Goal: Register for event/course

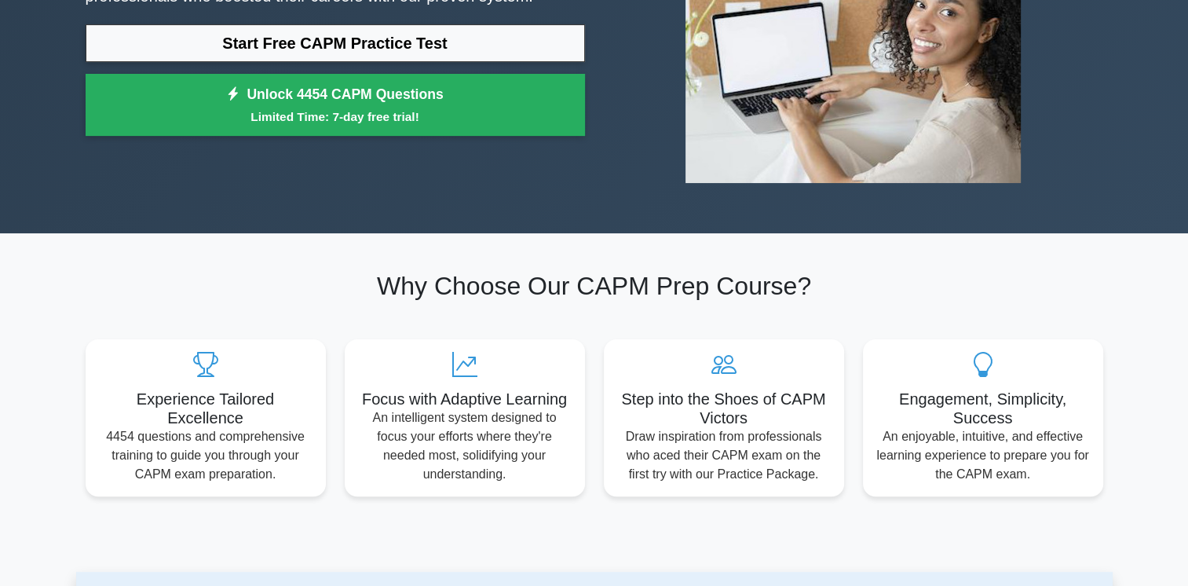
scroll to position [157, 0]
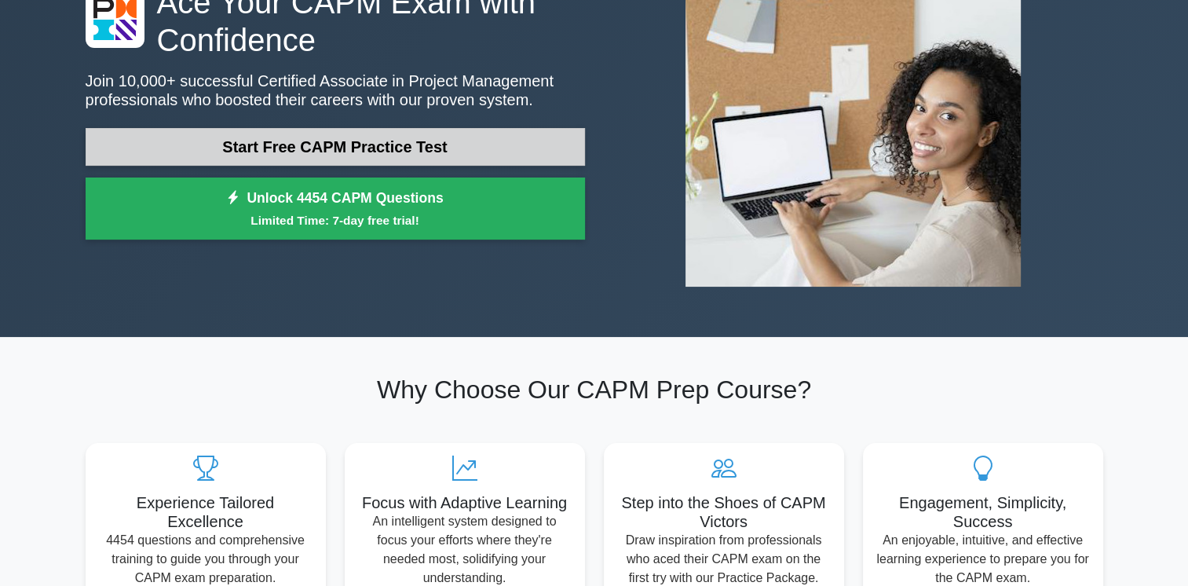
click at [267, 145] on link "Start Free CAPM Practice Test" at bounding box center [336, 147] width 500 height 38
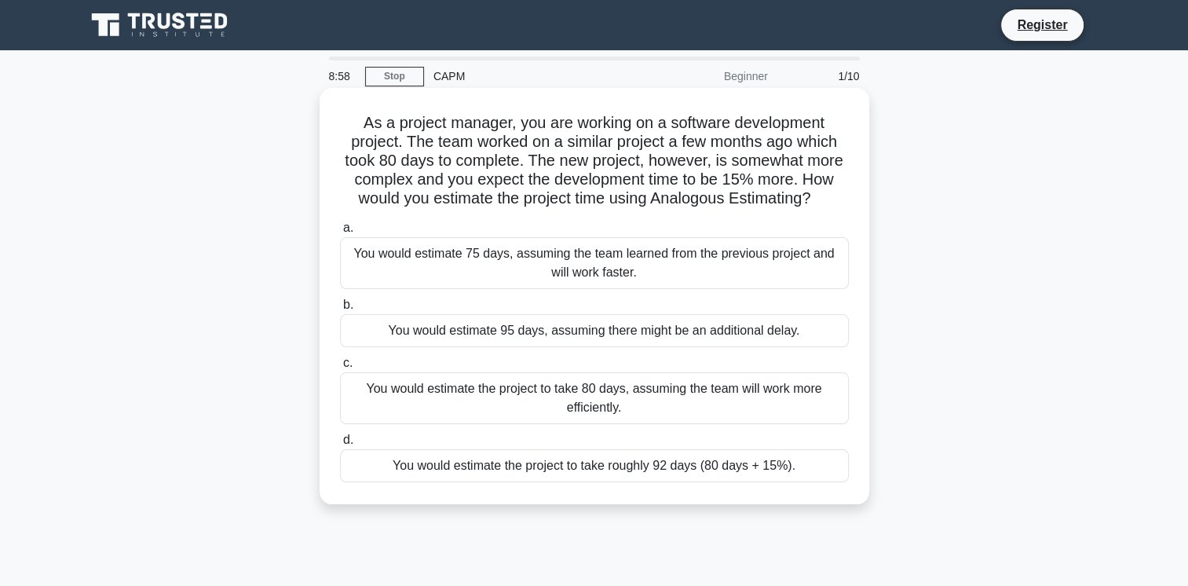
click at [368, 330] on div "You would estimate 95 days, assuming there might be an additional delay." at bounding box center [594, 330] width 509 height 33
click at [340, 310] on input "b. You would estimate 95 days, assuming there might be an additional delay." at bounding box center [340, 305] width 0 height 10
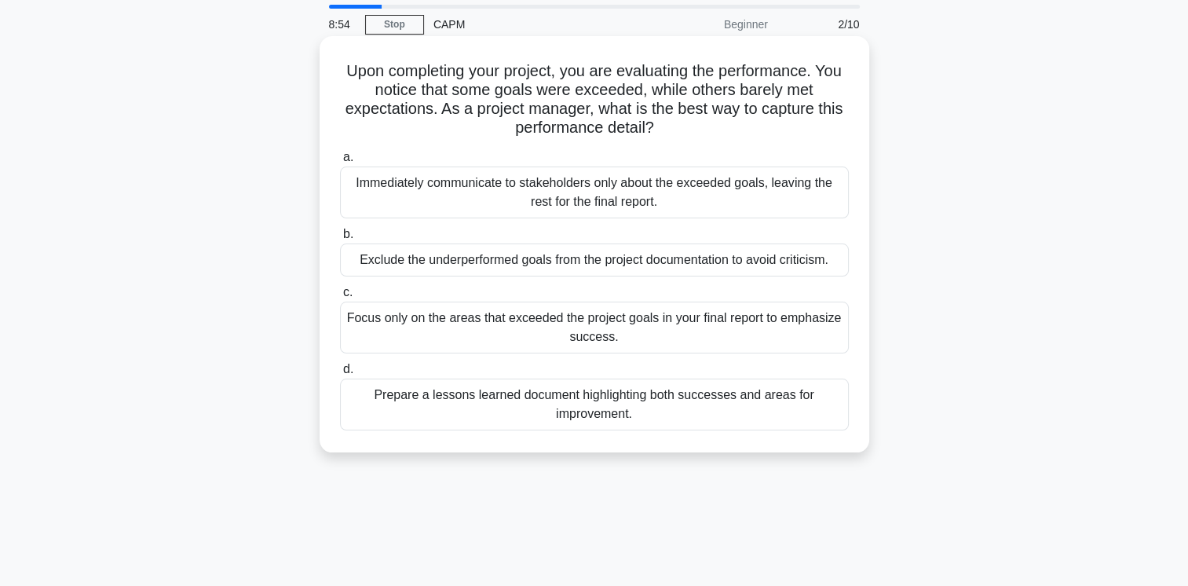
scroll to position [79, 0]
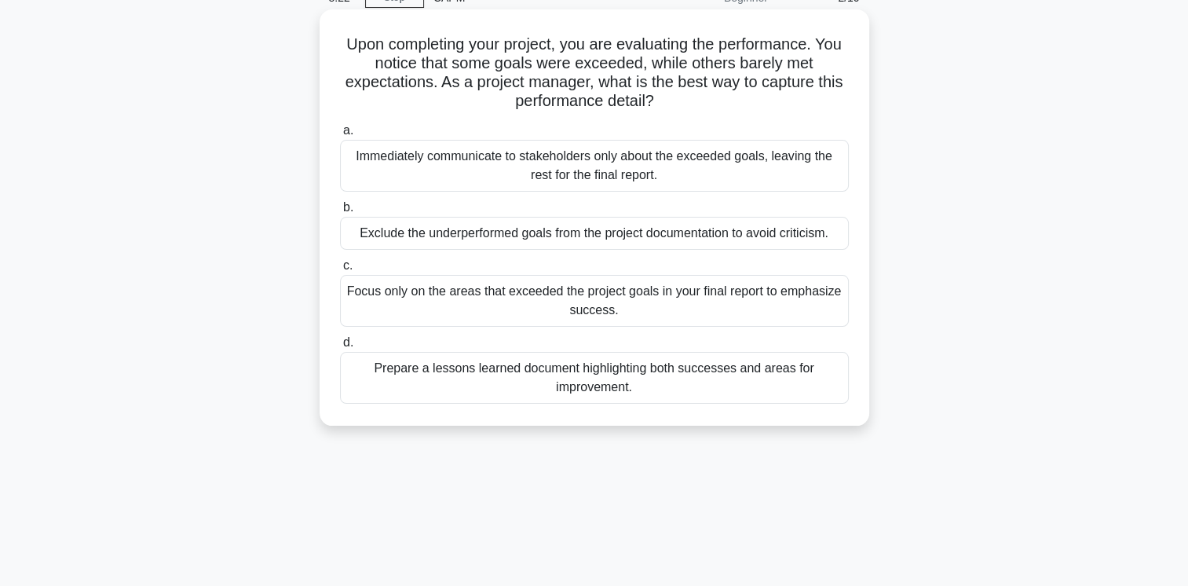
click at [465, 381] on div "Prepare a lessons learned document highlighting both successes and areas for im…" at bounding box center [594, 378] width 509 height 52
click at [340, 348] on input "d. Prepare a lessons learned document highlighting both successes and areas for…" at bounding box center [340, 343] width 0 height 10
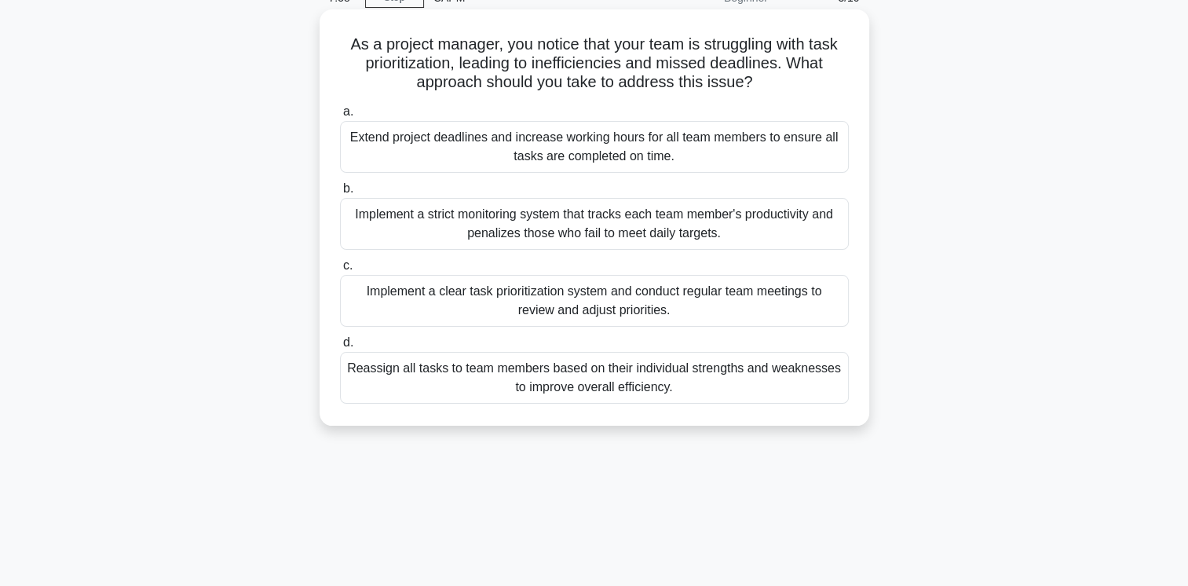
click at [413, 293] on div "Implement a clear task prioritization system and conduct regular team meetings …" at bounding box center [594, 301] width 509 height 52
click at [340, 271] on input "c. Implement a clear task prioritization system and conduct regular team meetin…" at bounding box center [340, 266] width 0 height 10
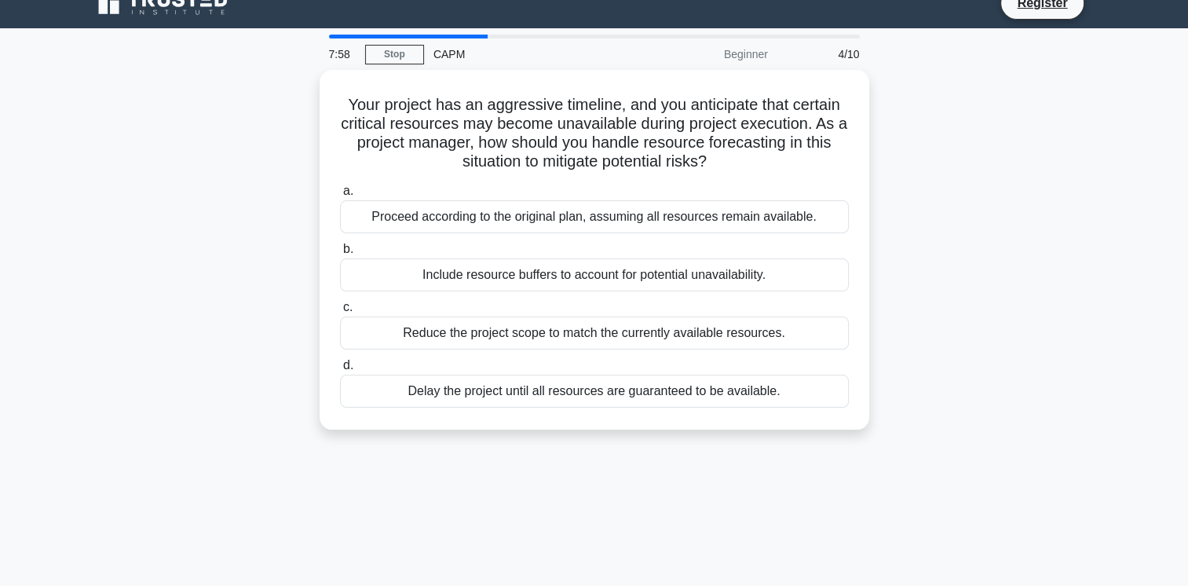
scroll to position [0, 0]
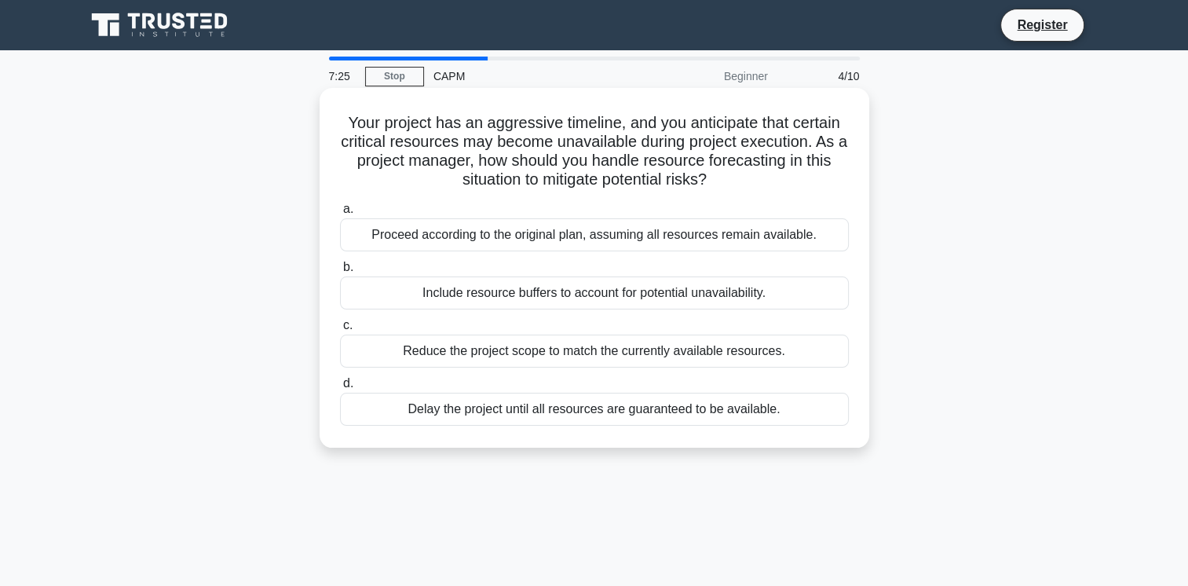
click at [468, 299] on div "Include resource buffers to account for potential unavailability." at bounding box center [594, 292] width 509 height 33
click at [340, 273] on input "b. Include resource buffers to account for potential unavailability." at bounding box center [340, 267] width 0 height 10
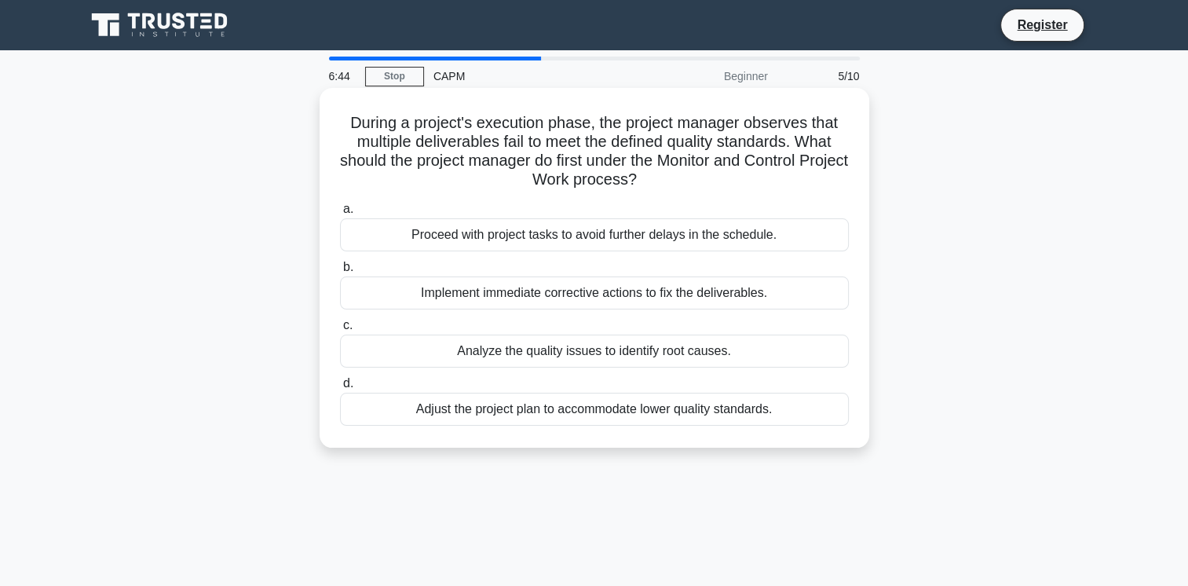
click at [409, 353] on div "Analyze the quality issues to identify root causes." at bounding box center [594, 351] width 509 height 33
click at [340, 331] on input "c. Analyze the quality issues to identify root causes." at bounding box center [340, 325] width 0 height 10
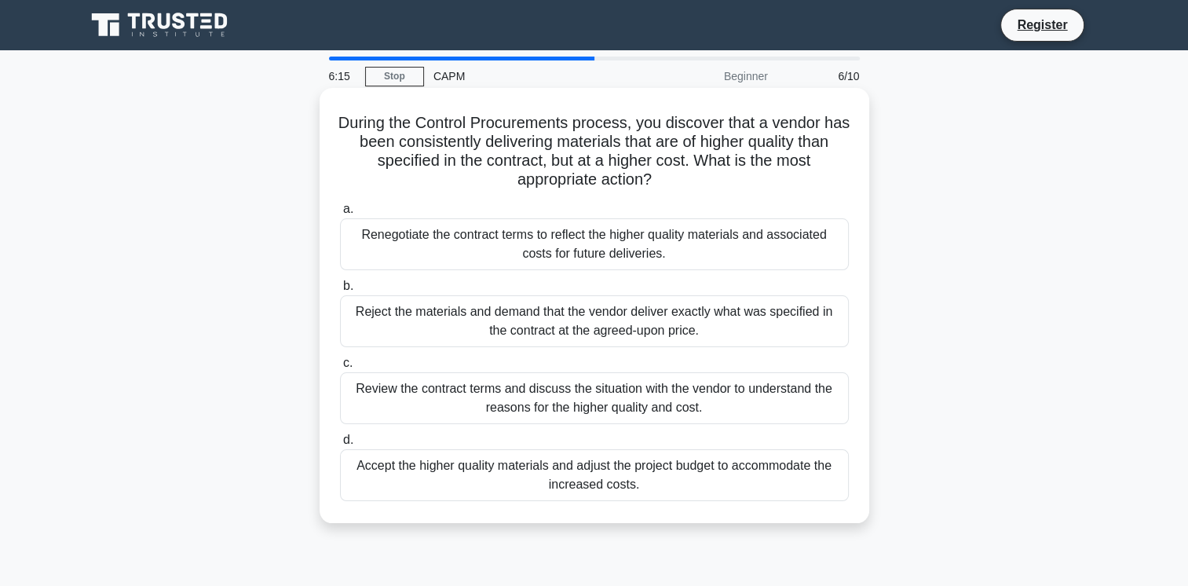
click at [471, 402] on div "Review the contract terms and discuss the situation with the vendor to understa…" at bounding box center [594, 398] width 509 height 52
click at [340, 368] on input "c. Review the contract terms and discuss the situation with the vendor to under…" at bounding box center [340, 363] width 0 height 10
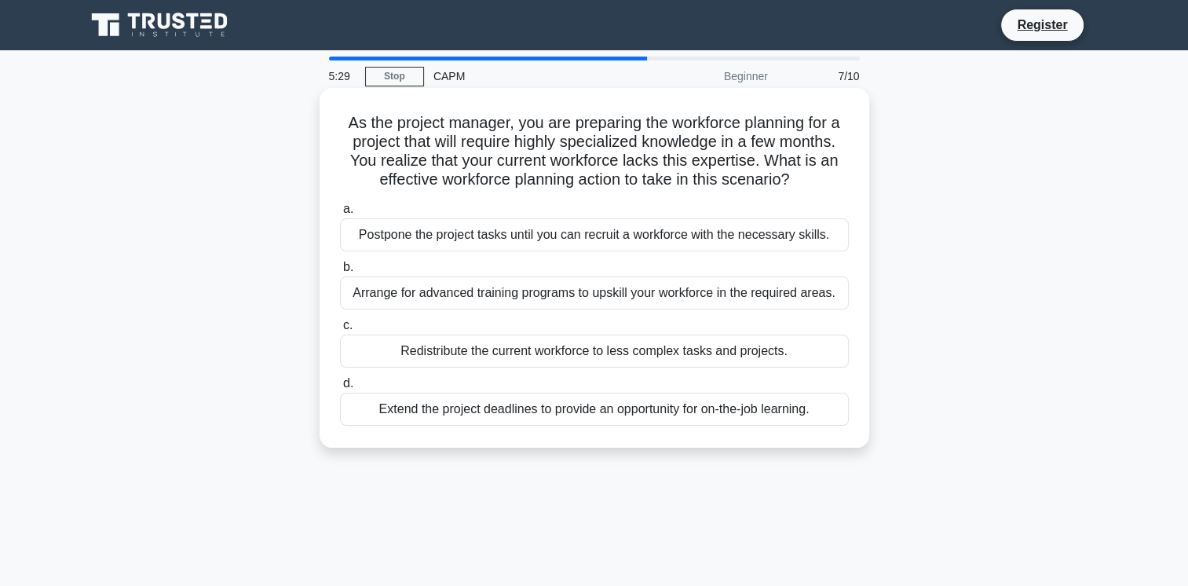
click at [467, 297] on div "Arrange for advanced training programs to upskill your workforce in the require…" at bounding box center [594, 292] width 509 height 33
click at [340, 273] on input "b. Arrange for advanced training programs to upskill your workforce in the requ…" at bounding box center [340, 267] width 0 height 10
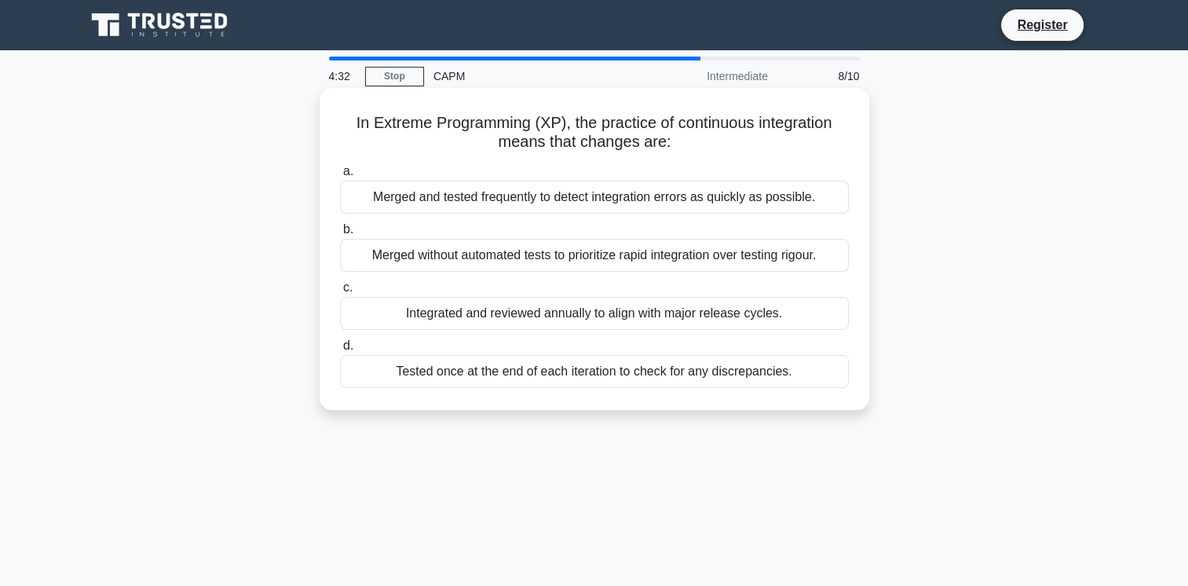
click at [527, 190] on div "Merged and tested frequently to detect integration errors as quickly as possibl…" at bounding box center [594, 197] width 509 height 33
click at [340, 177] on input "a. Merged and tested frequently to detect integration errors as quickly as poss…" at bounding box center [340, 172] width 0 height 10
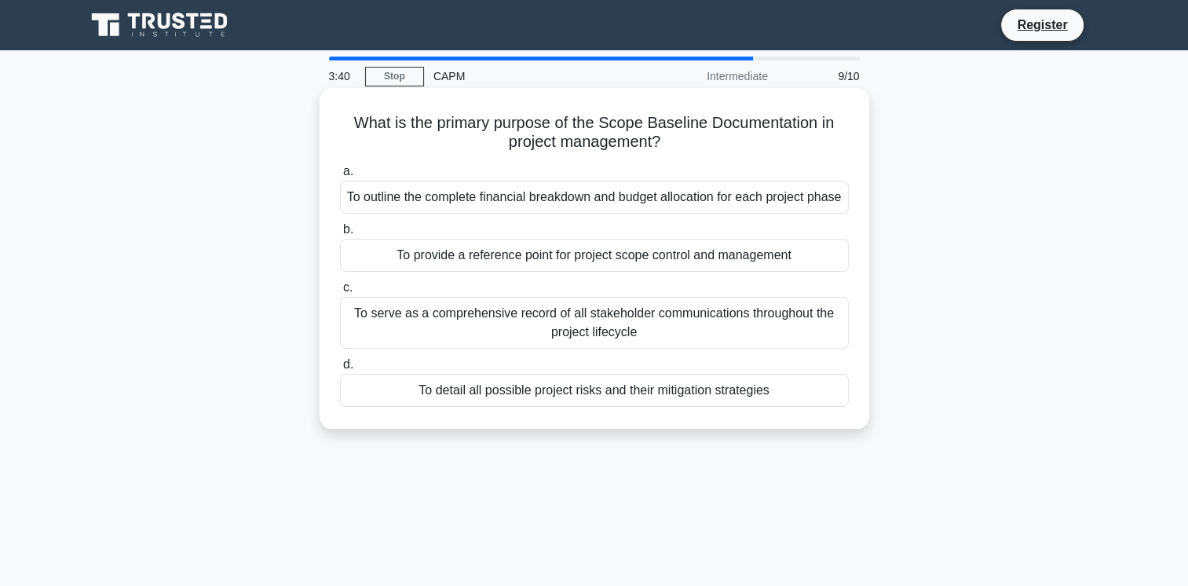
click at [652, 206] on div "To outline the complete financial breakdown and budget allocation for each proj…" at bounding box center [594, 197] width 509 height 33
click at [340, 177] on input "a. To outline the complete financial breakdown and budget allocation for each p…" at bounding box center [340, 172] width 0 height 10
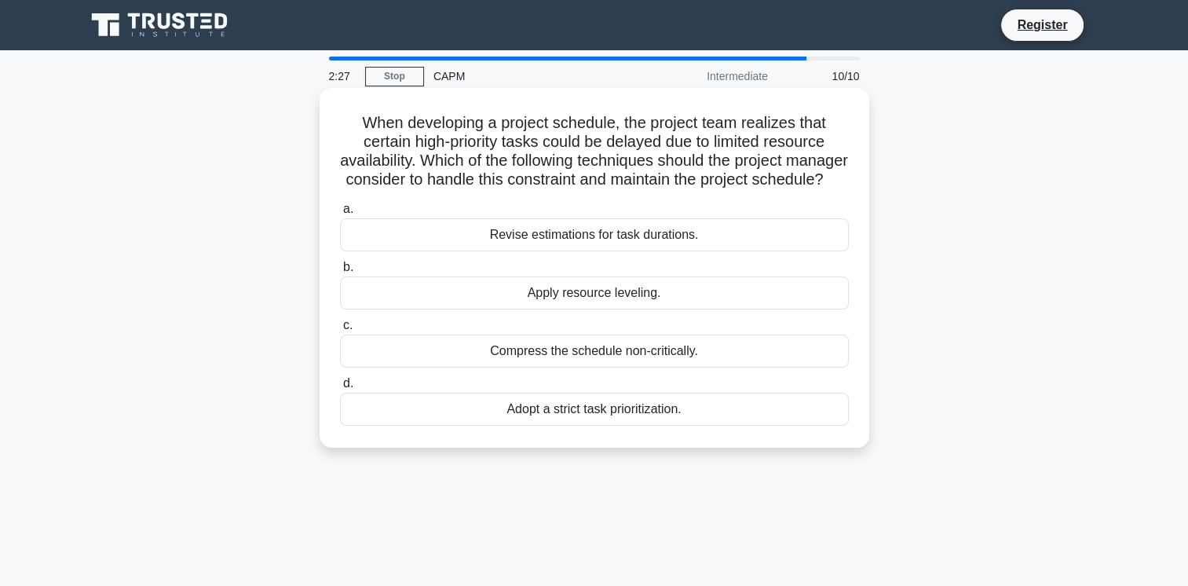
click at [446, 251] on div "Revise estimations for task durations." at bounding box center [594, 234] width 509 height 33
click at [340, 214] on input "a. Revise estimations for task durations." at bounding box center [340, 209] width 0 height 10
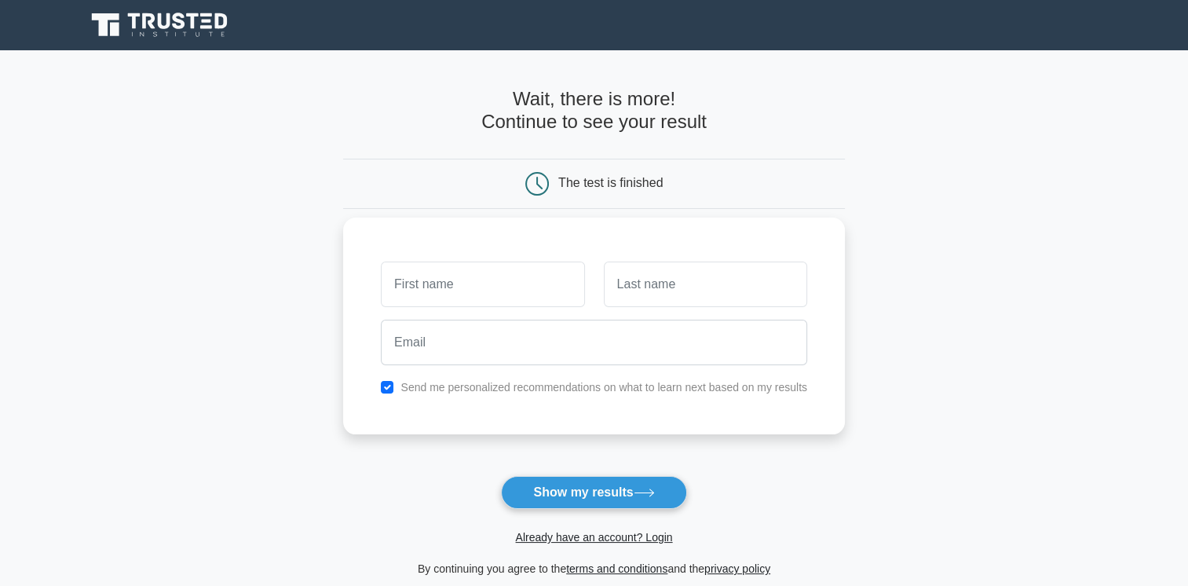
click at [440, 290] on input "text" at bounding box center [482, 285] width 203 height 46
click at [650, 489] on icon at bounding box center [644, 493] width 21 height 9
type input "ani"
click at [637, 287] on input "text" at bounding box center [705, 285] width 203 height 46
type input "ani"
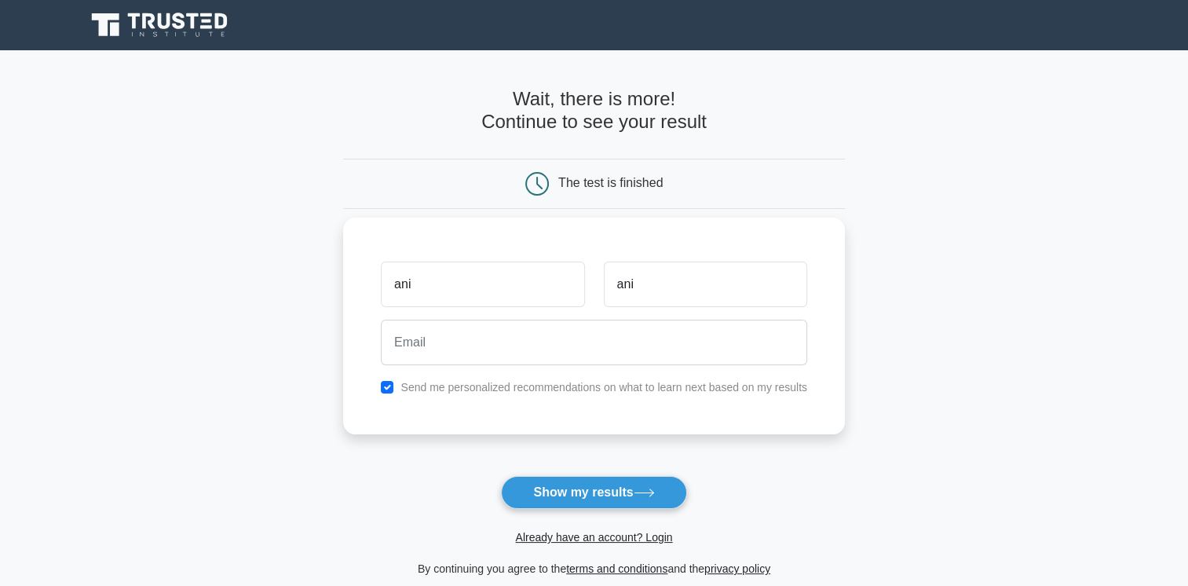
click at [604, 317] on div at bounding box center [594, 342] width 445 height 58
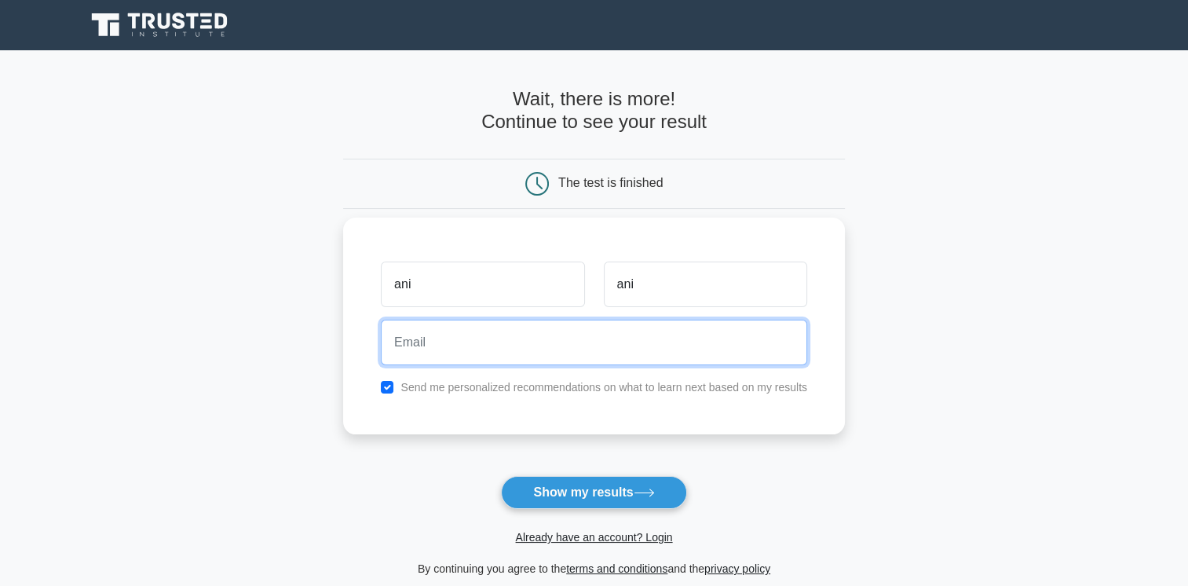
click at [562, 345] on input "email" at bounding box center [594, 343] width 427 height 46
type input "[EMAIL_ADDRESS][DOMAIN_NAME]"
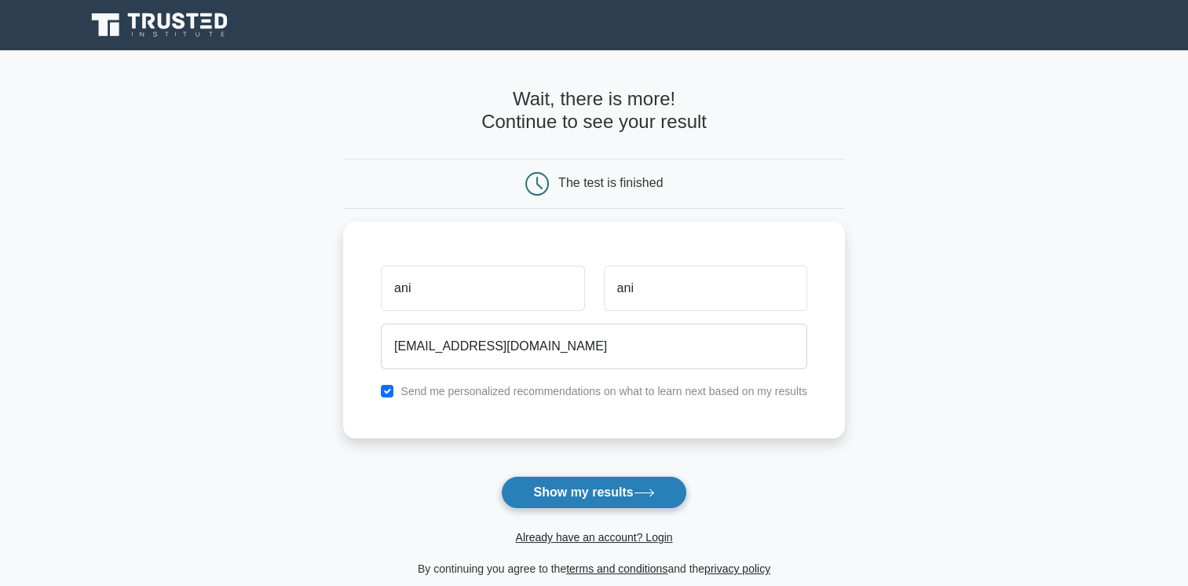
click at [627, 485] on button "Show my results" at bounding box center [593, 492] width 185 height 33
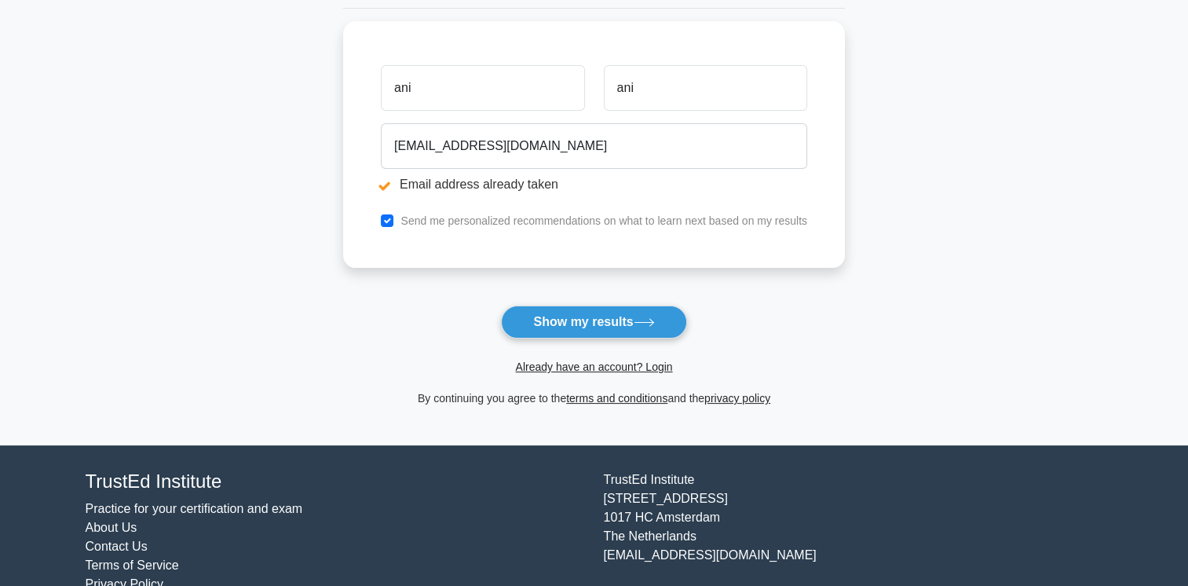
scroll to position [290, 0]
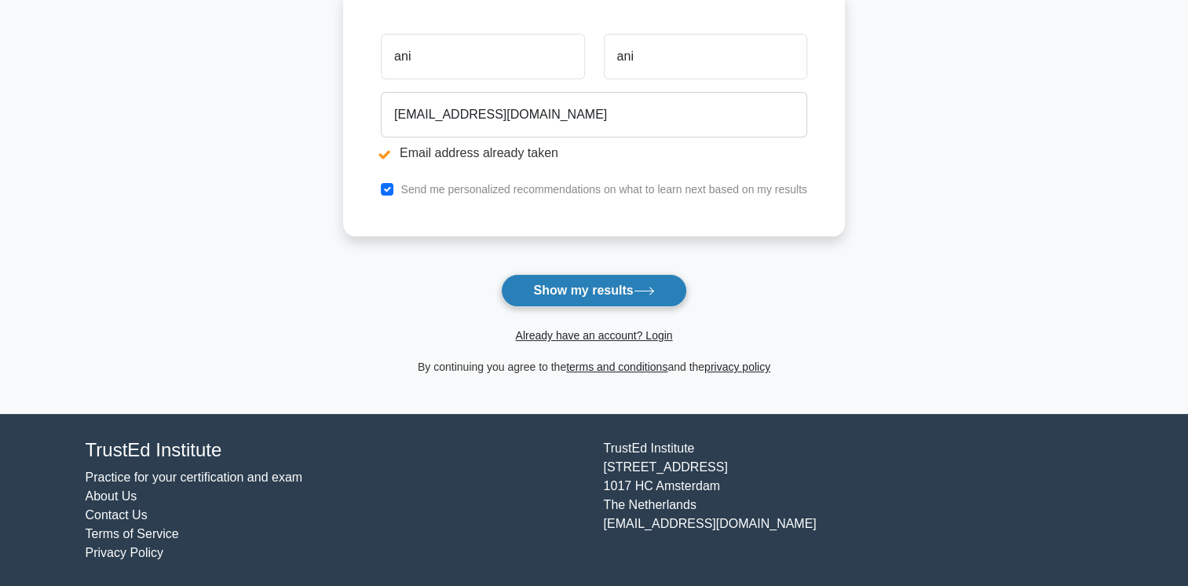
click at [655, 289] on icon at bounding box center [644, 291] width 21 height 9
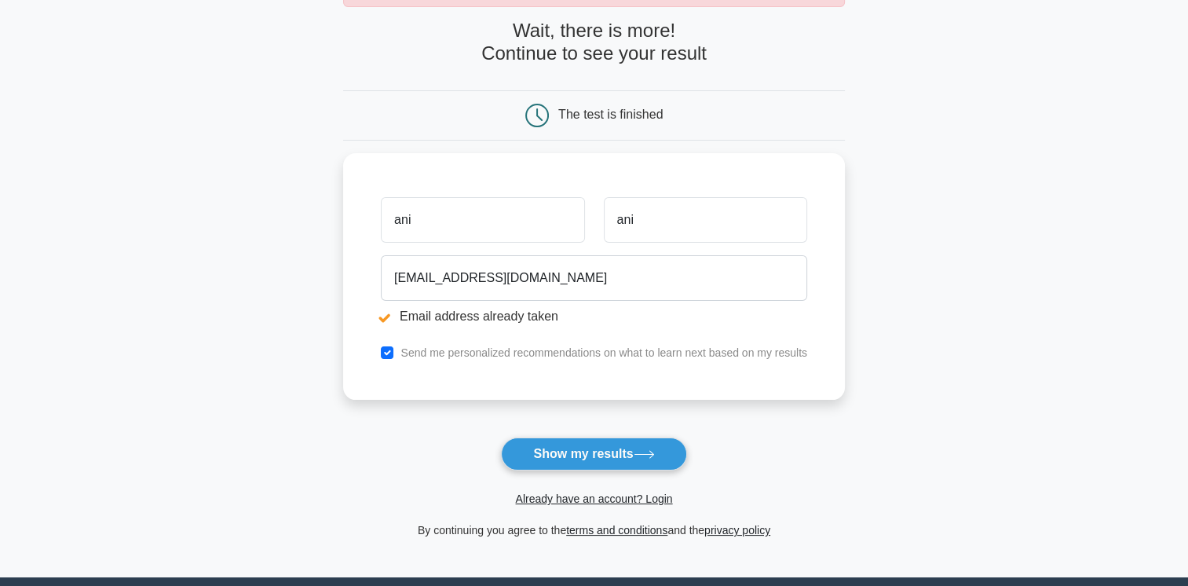
scroll to position [290, 0]
